Goal: Find contact information: Find contact information

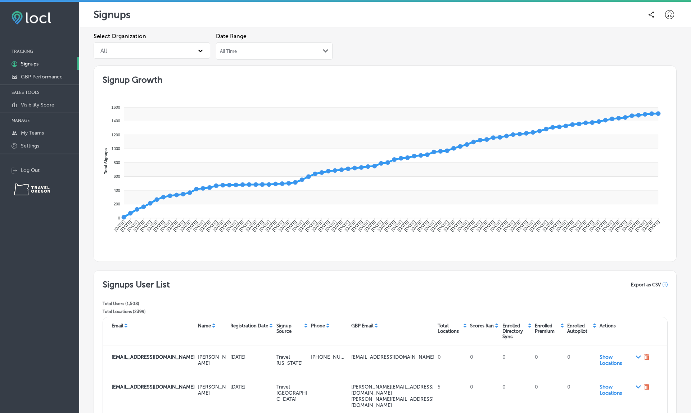
click at [266, 52] on div "All Time Path Created with Sketch." at bounding box center [274, 51] width 109 height 6
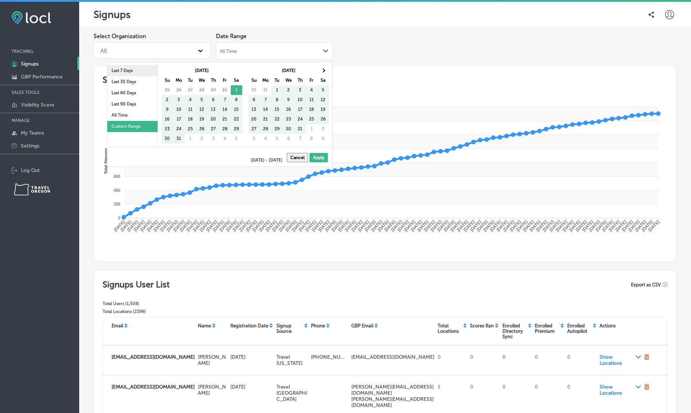
click at [120, 73] on li "Last 7 Days" at bounding box center [132, 70] width 50 height 11
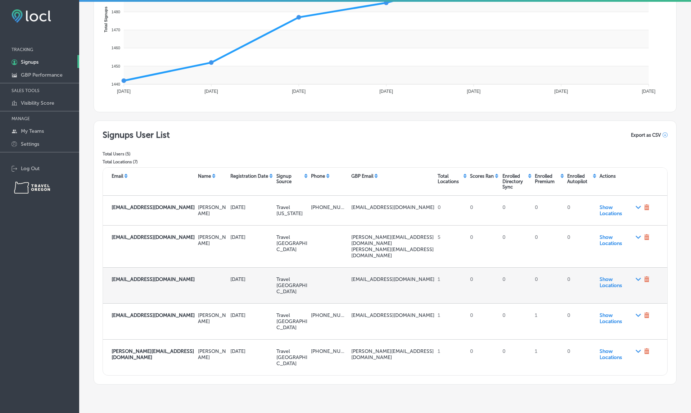
scroll to position [2, 0]
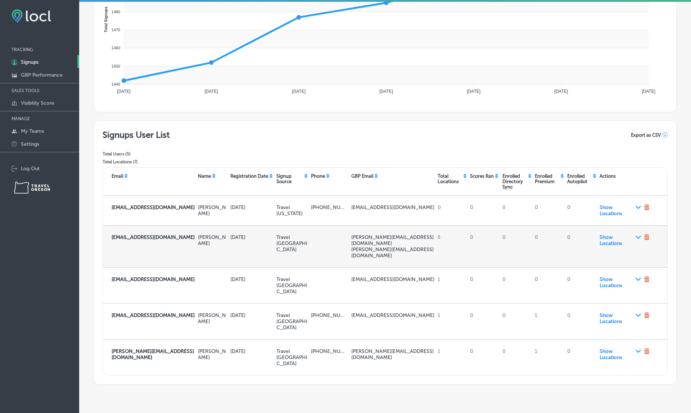
click at [143, 240] on strong "[EMAIL_ADDRESS][DOMAIN_NAME]" at bounding box center [153, 237] width 83 height 6
copy strong "[EMAIL_ADDRESS][DOMAIN_NAME]"
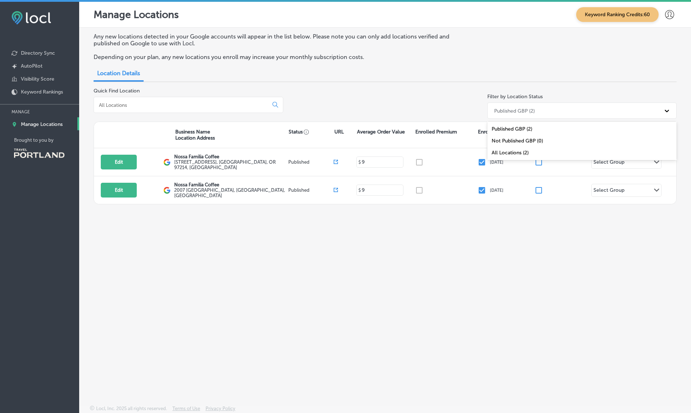
click at [533, 109] on div "Published GBP (2)" at bounding box center [514, 111] width 41 height 6
click at [382, 247] on div "Any new locations detected in your Google accounts will appear in the list belo…" at bounding box center [385, 200] width 612 height 344
